Goal: Task Accomplishment & Management: Use online tool/utility

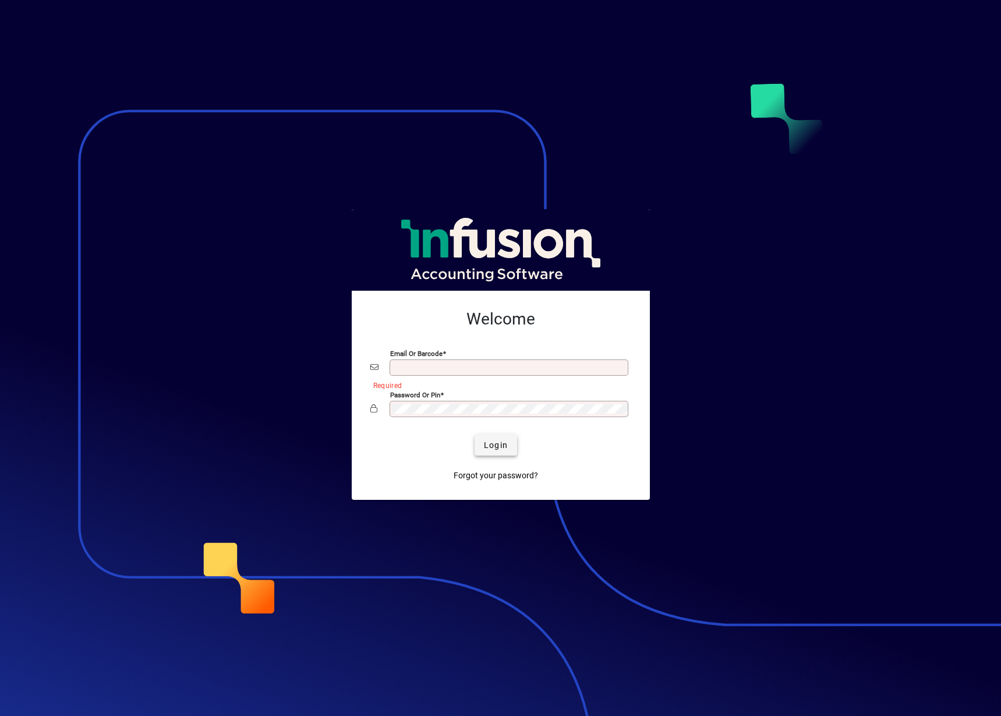
type input "**********"
click at [484, 440] on span "Login" at bounding box center [496, 445] width 24 height 12
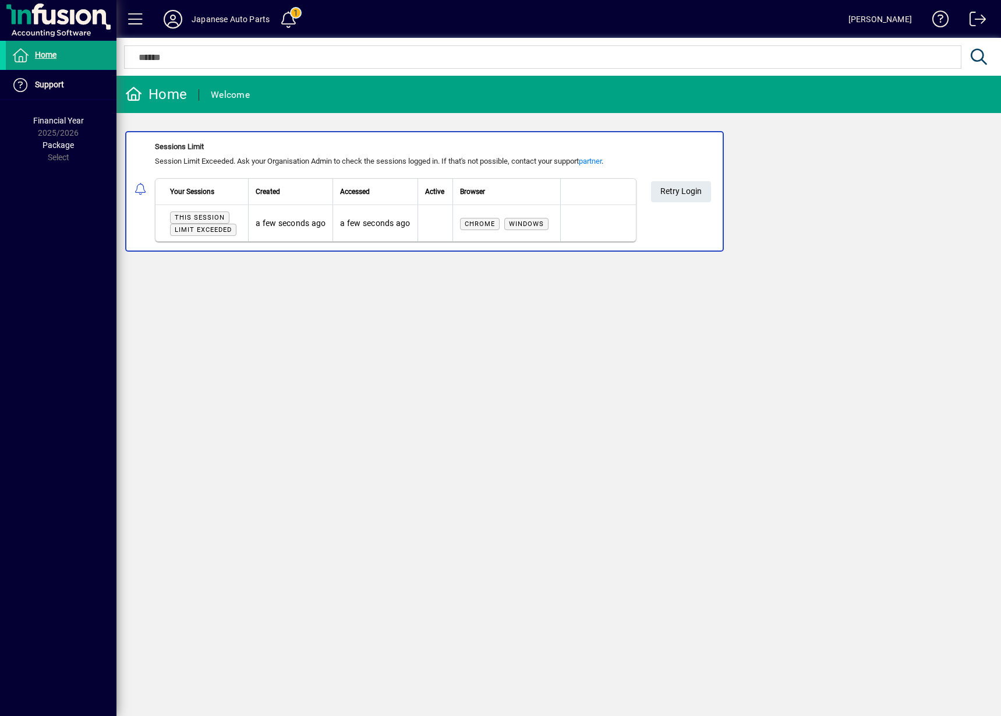
click at [266, 302] on div "Home Welcome Sessions Limit Session Limit Exceeded. Ask your Organisation Admin…" at bounding box center [558, 396] width 885 height 640
click at [681, 191] on span "Retry Login" at bounding box center [680, 191] width 41 height 19
